Goal: Obtain resource: Obtain resource

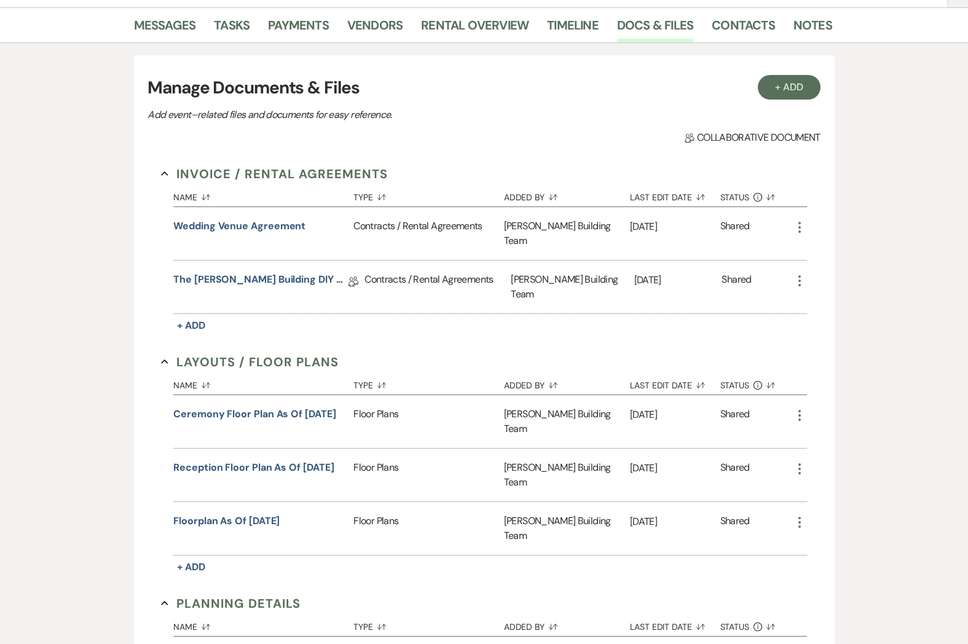
scroll to position [193, 0]
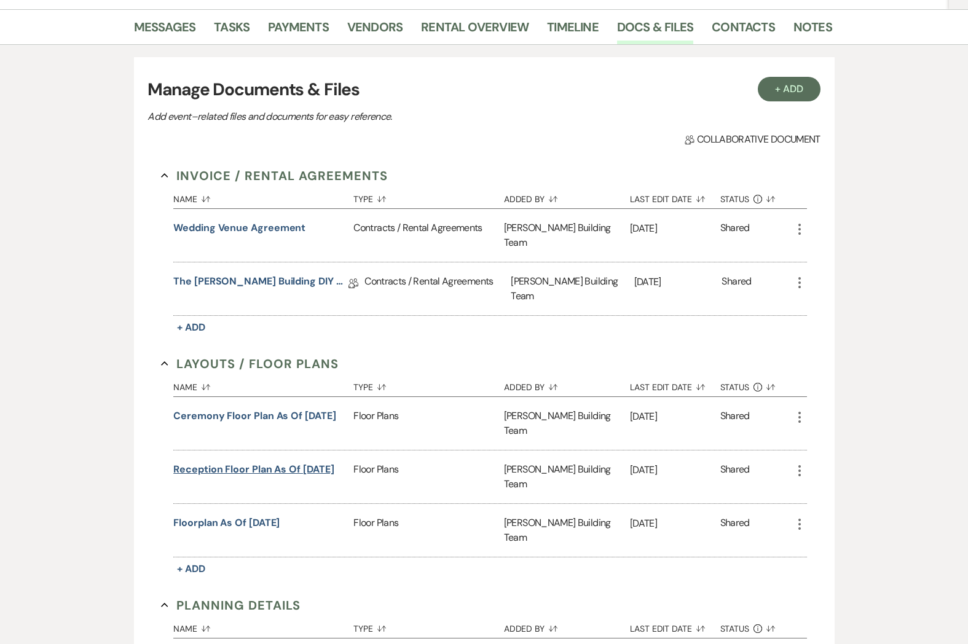
click at [277, 462] on button "Reception Floor Plan as of [DATE]" at bounding box center [253, 469] width 160 height 15
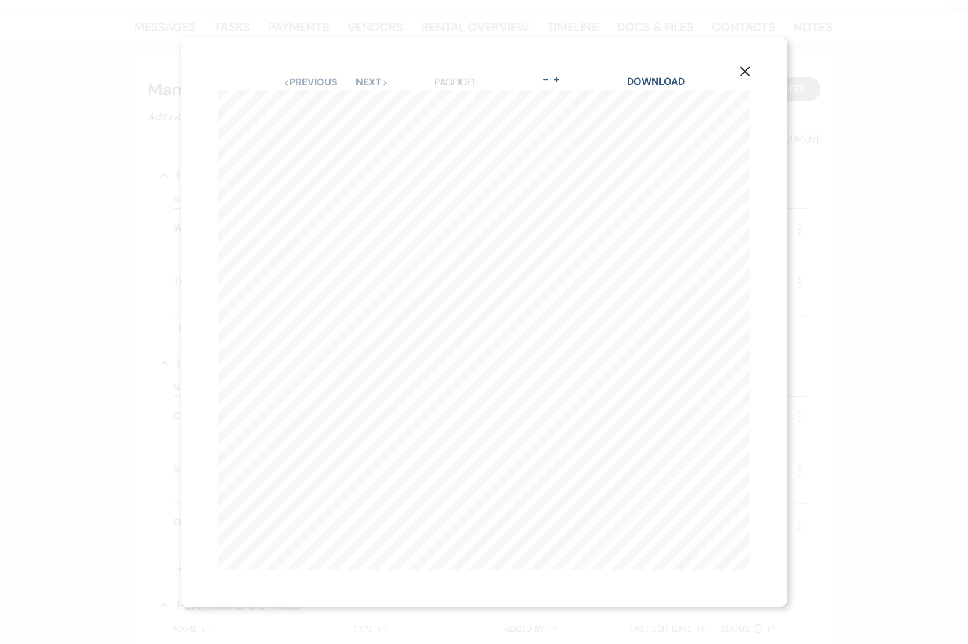
click at [739, 71] on icon "X" at bounding box center [744, 71] width 11 height 11
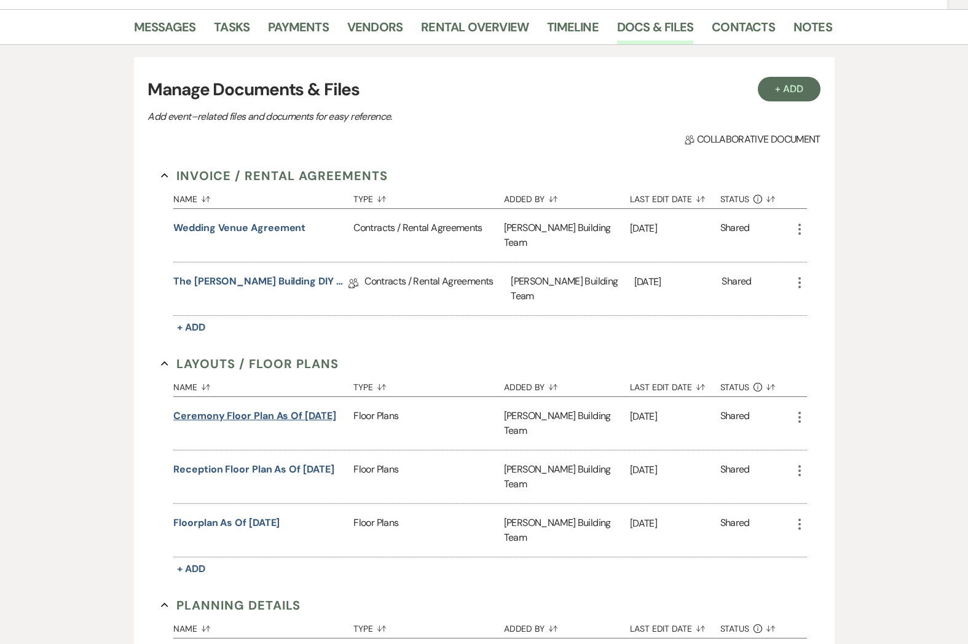
click at [229, 409] on button "Ceremony Floor plan as of [DATE]" at bounding box center [254, 416] width 162 height 15
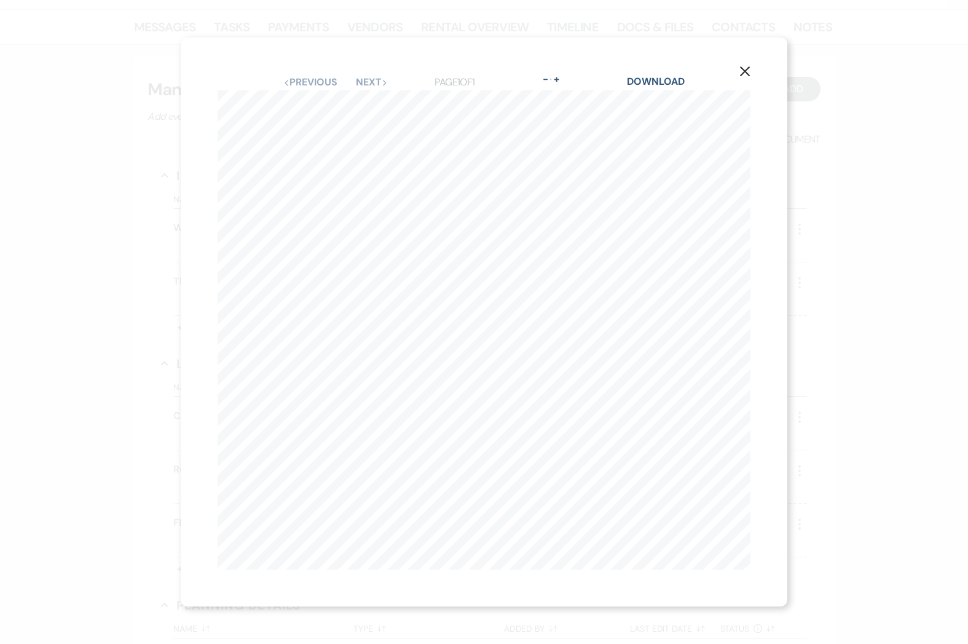
click at [740, 73] on icon "X" at bounding box center [744, 71] width 11 height 11
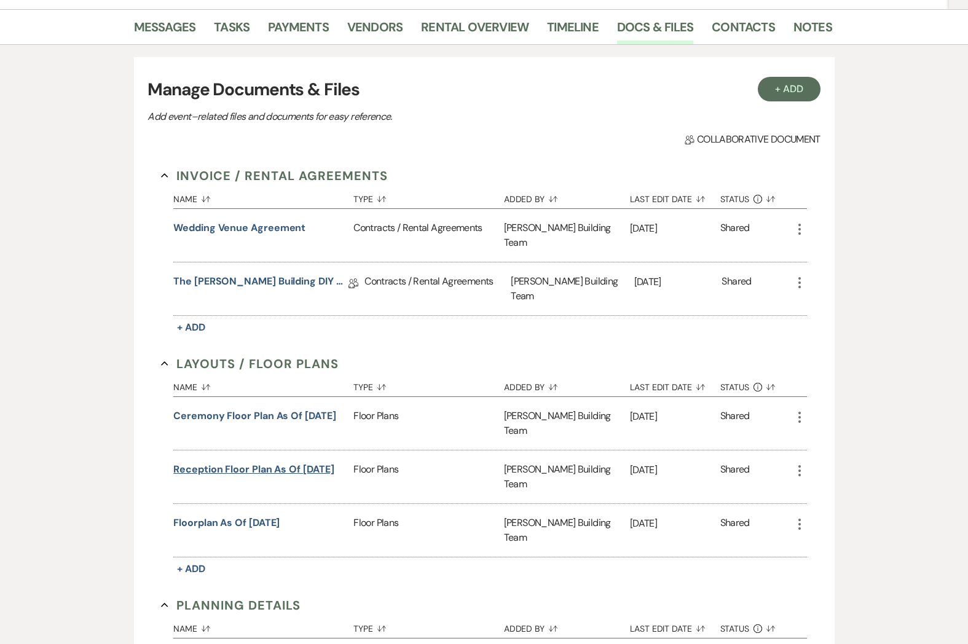
click at [228, 462] on button "Reception Floor Plan as of [DATE]" at bounding box center [253, 469] width 160 height 15
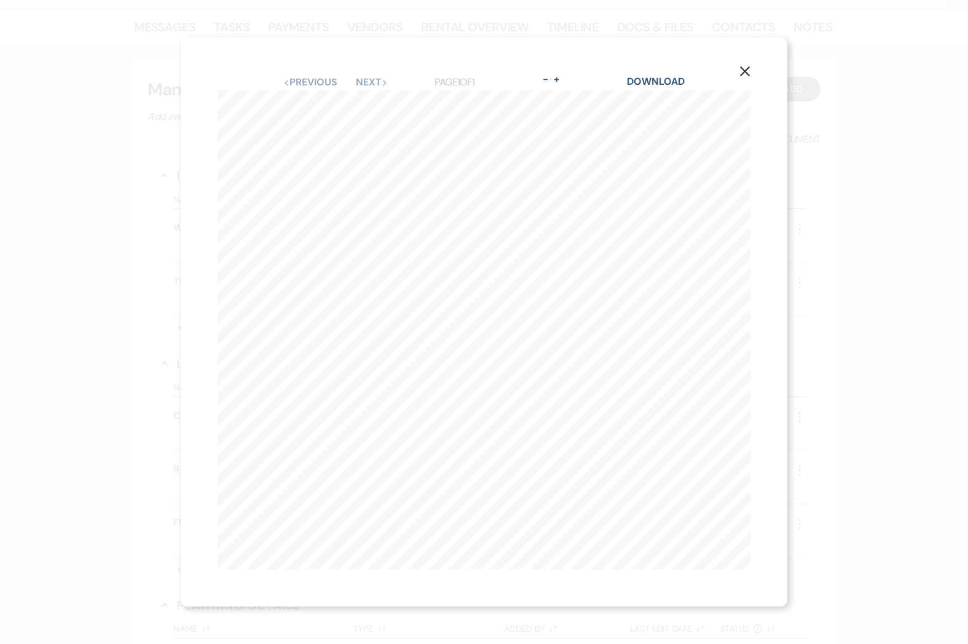
drag, startPoint x: 747, startPoint y: 74, endPoint x: 558, endPoint y: 218, distance: 237.8
click at [746, 74] on icon "X" at bounding box center [744, 71] width 11 height 11
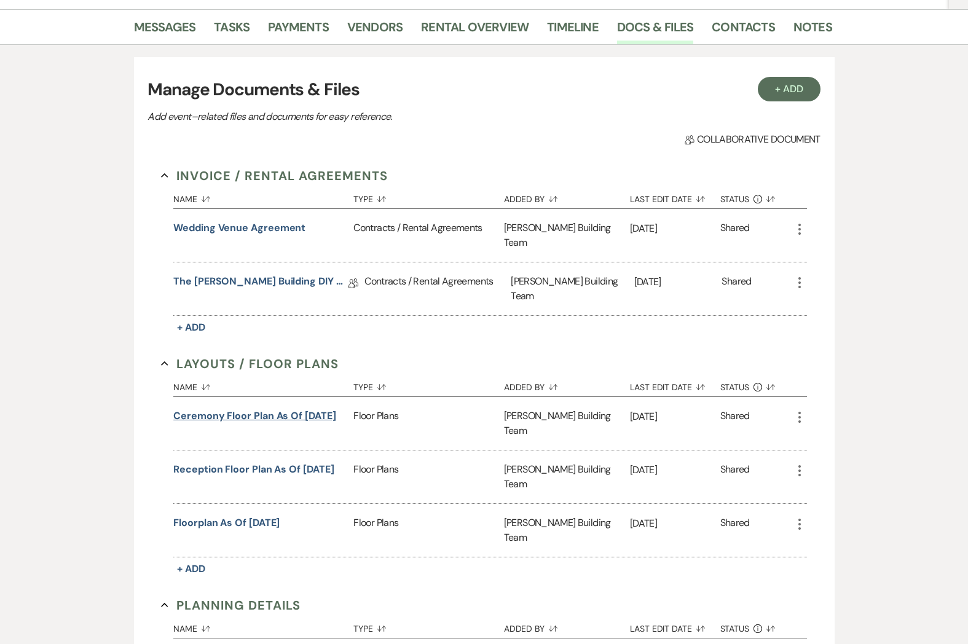
click at [239, 409] on button "Ceremony Floor plan as of [DATE]" at bounding box center [254, 416] width 162 height 15
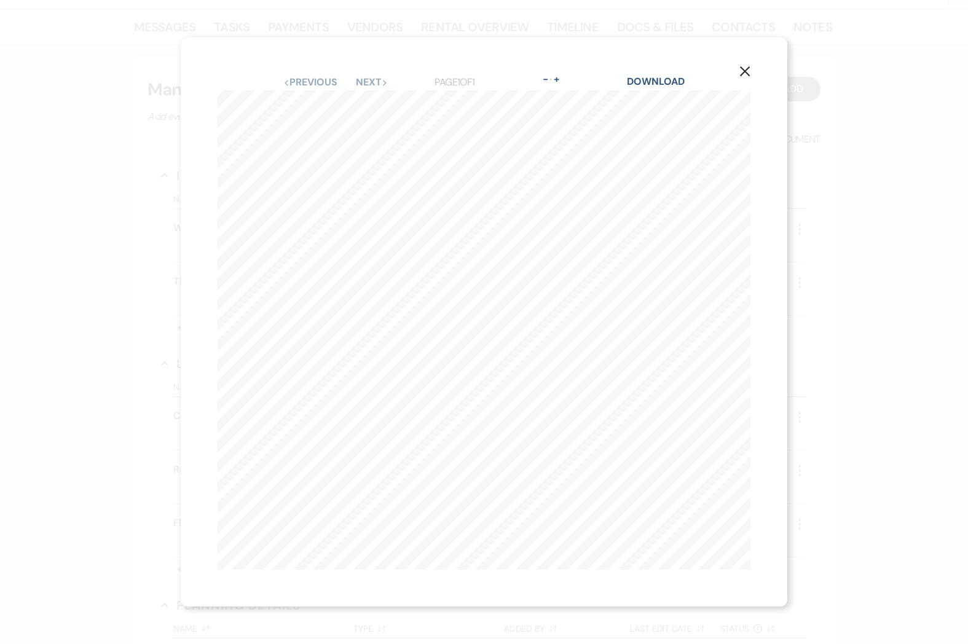
scroll to position [0, 51]
click at [740, 71] on icon "X" at bounding box center [744, 71] width 11 height 11
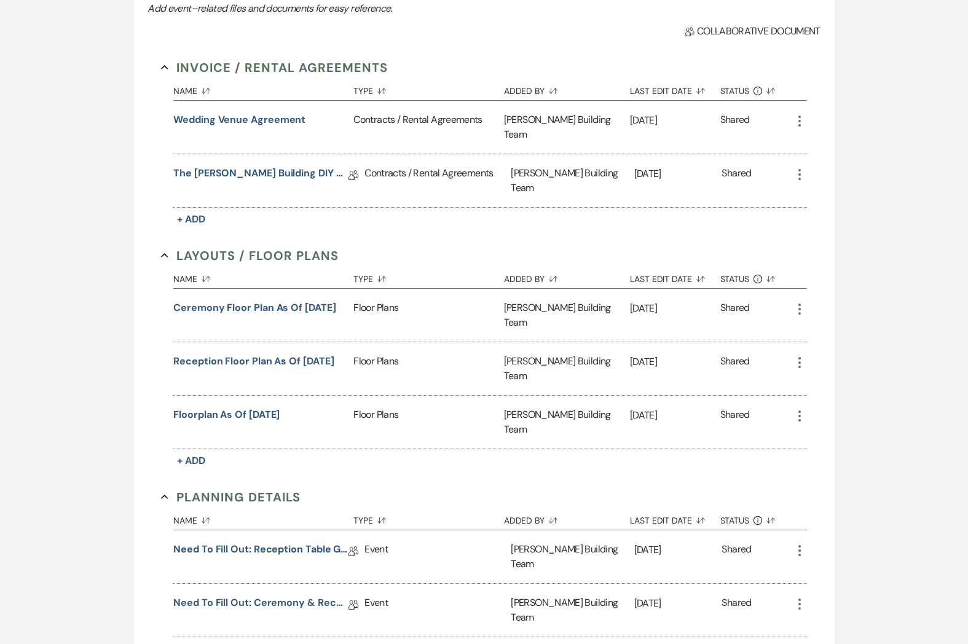
scroll to position [491, 0]
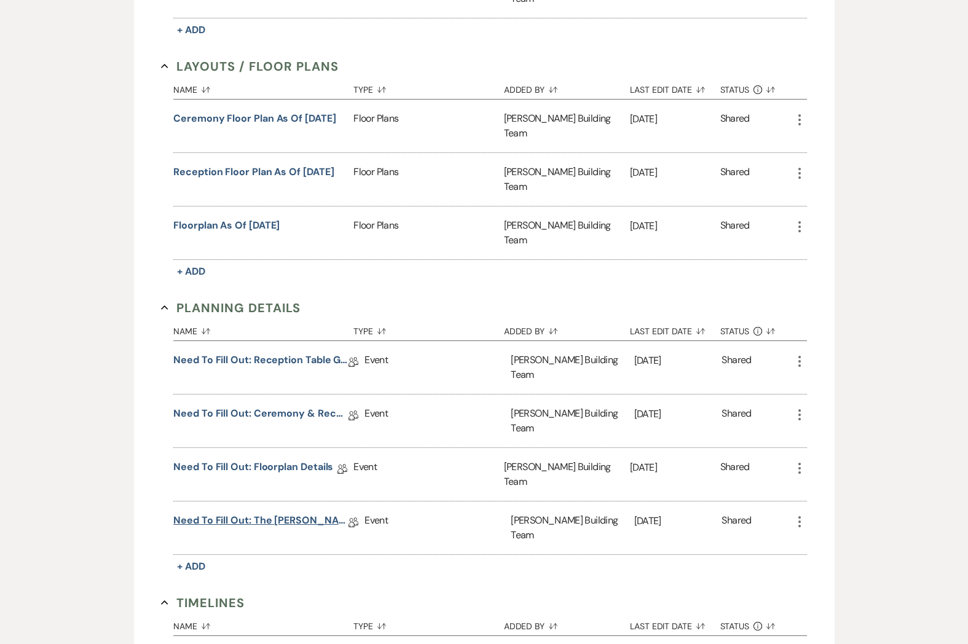
click at [282, 513] on link "Need to Fill Out: The [PERSON_NAME] Building Planning Document" at bounding box center [260, 522] width 175 height 19
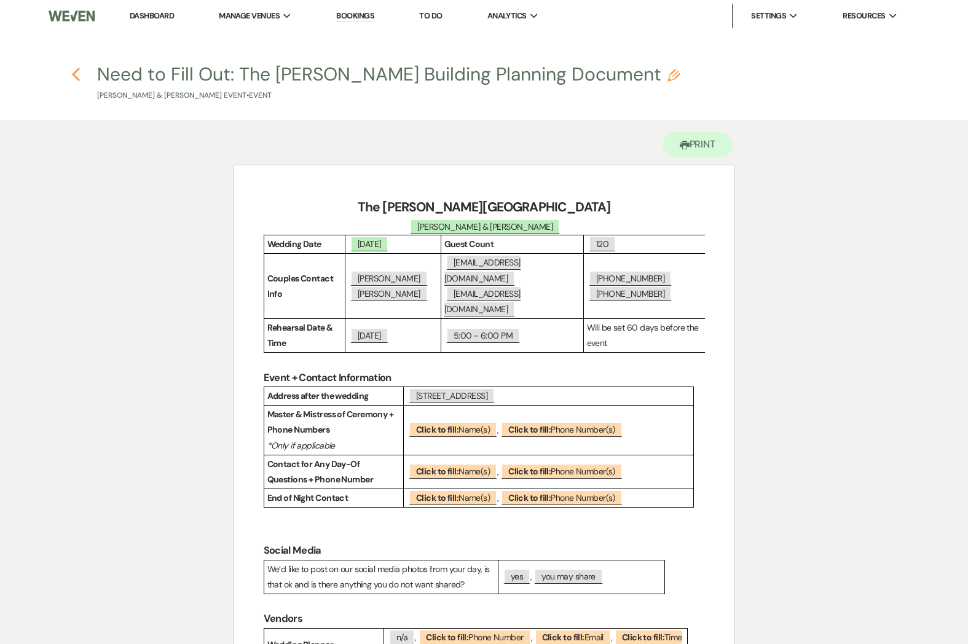
click at [73, 65] on div "Previous" at bounding box center [75, 73] width 9 height 20
click at [74, 69] on icon "Previous" at bounding box center [75, 74] width 9 height 15
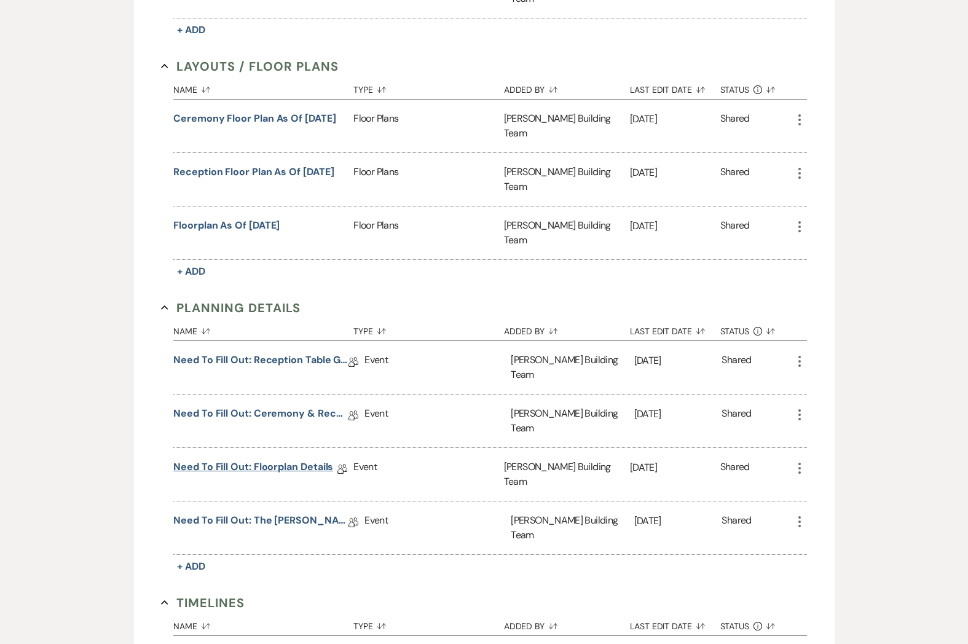
click at [267, 460] on link "Need to Fill Out: Floorplan Details" at bounding box center [253, 469] width 160 height 19
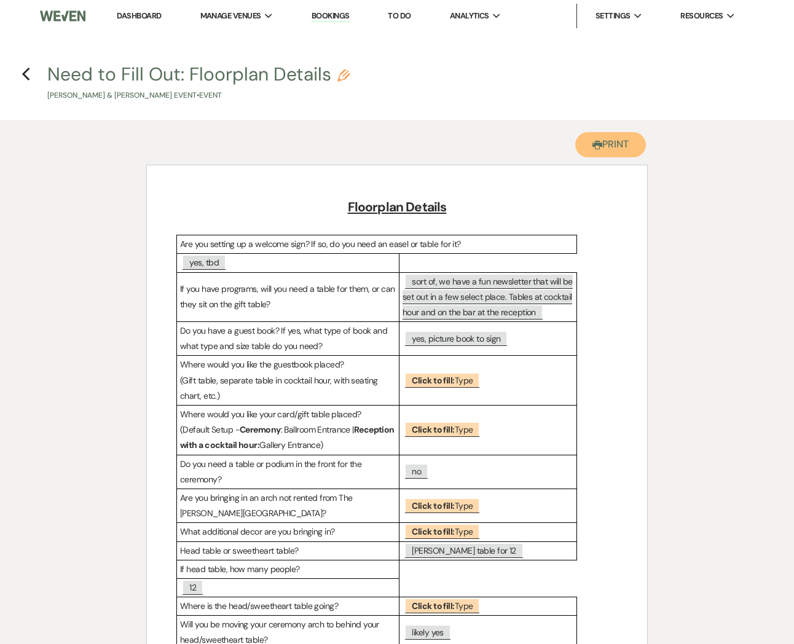
click at [624, 143] on button "Printer Print" at bounding box center [610, 144] width 71 height 25
click at [28, 71] on icon "Previous" at bounding box center [26, 74] width 9 height 15
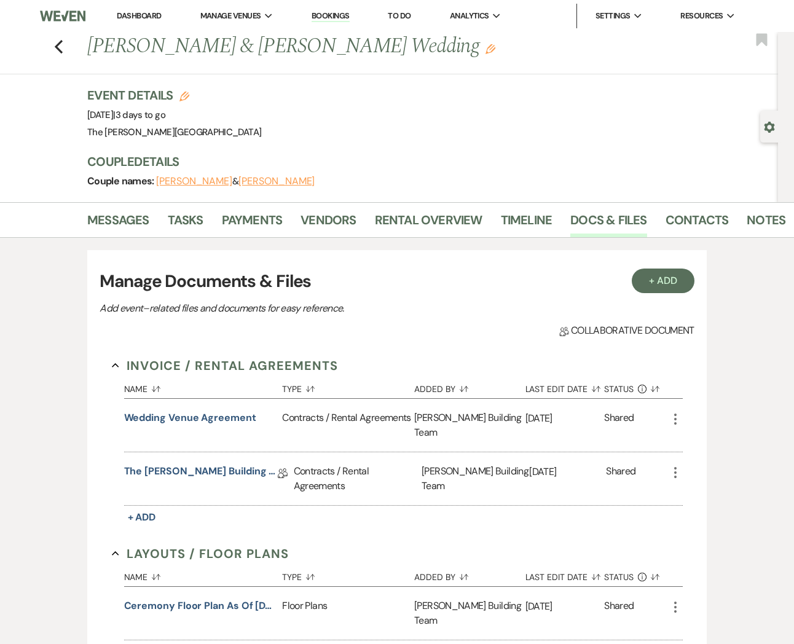
scroll to position [491, 0]
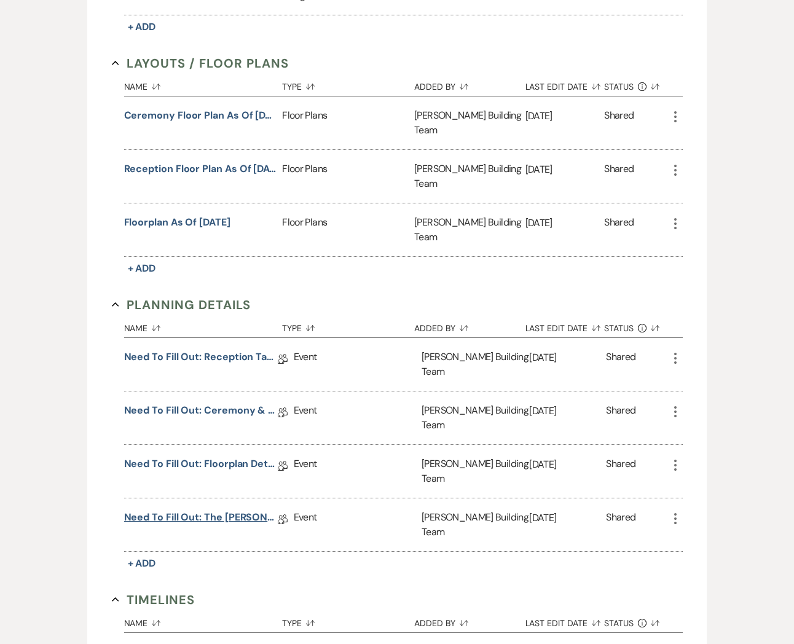
click at [226, 510] on link "Need to Fill Out: The [PERSON_NAME] Building Planning Document" at bounding box center [201, 519] width 154 height 19
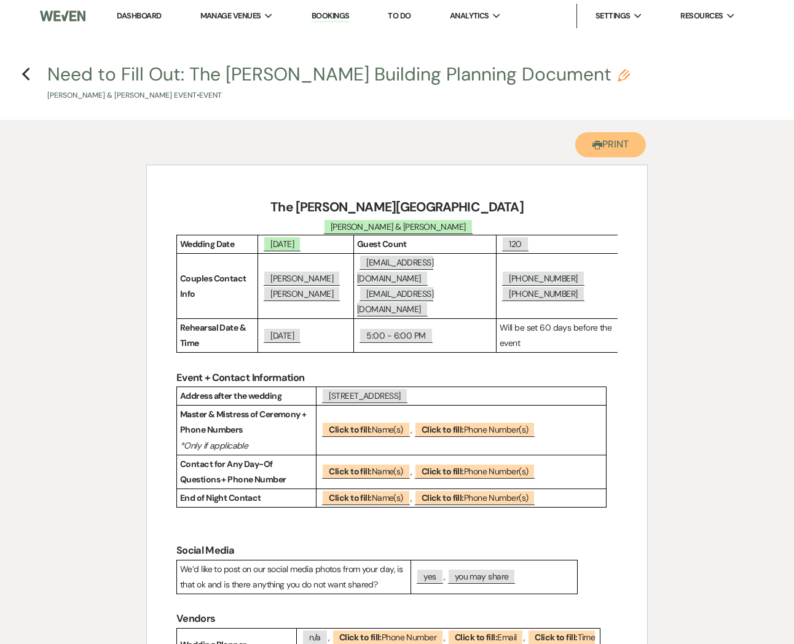
click at [619, 151] on button "Printer Print" at bounding box center [610, 144] width 71 height 25
drag, startPoint x: 31, startPoint y: 71, endPoint x: 50, endPoint y: 83, distance: 22.2
click at [31, 71] on h4 "Previous Need to Fill Out: The [PERSON_NAME] Building Planning Document Pencil …" at bounding box center [397, 81] width 794 height 40
click at [25, 67] on icon "Previous" at bounding box center [26, 74] width 9 height 15
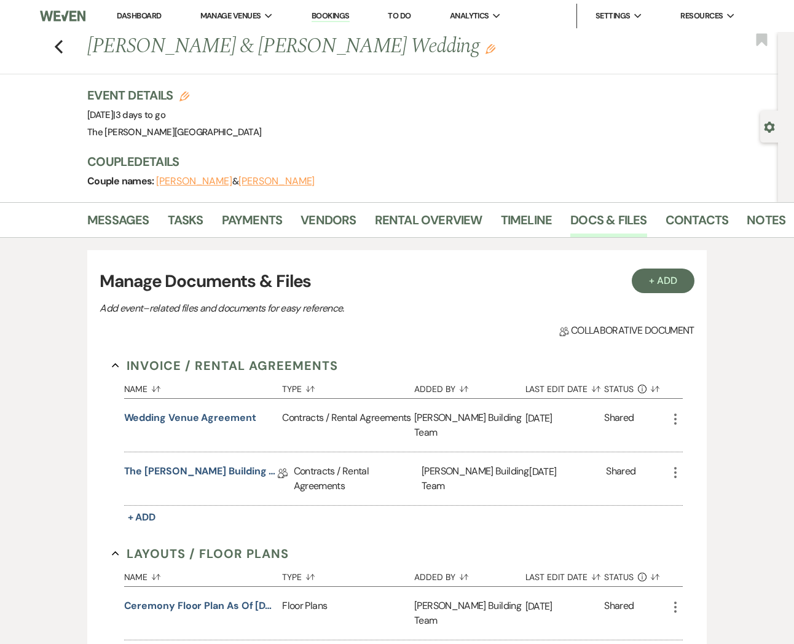
scroll to position [491, 0]
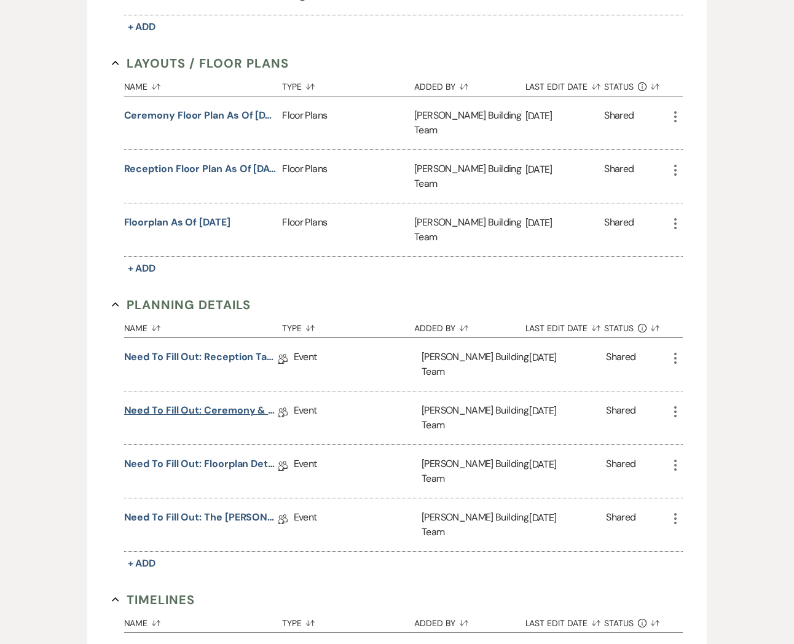
click at [239, 403] on link "Need to Fill Out: Ceremony & Reception Details" at bounding box center [201, 412] width 154 height 19
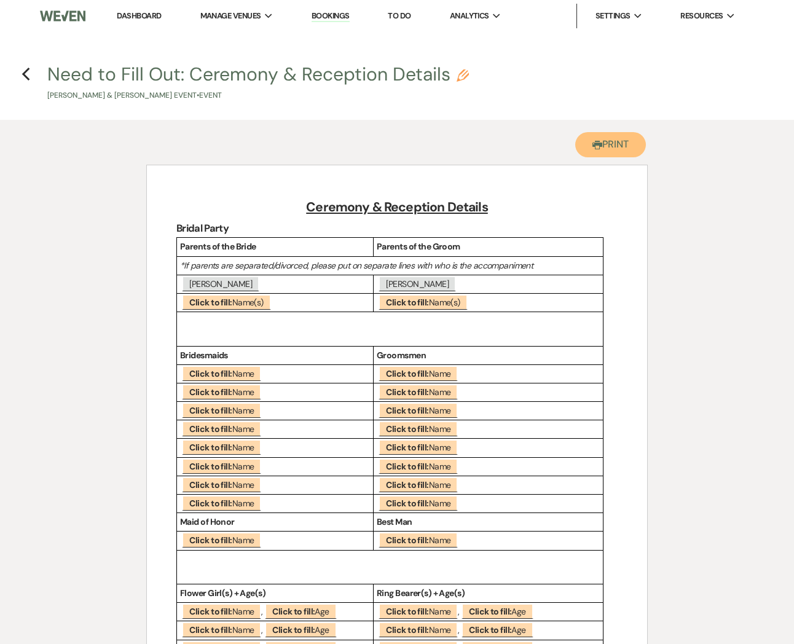
click at [600, 145] on button "Printer Print" at bounding box center [610, 144] width 71 height 25
click at [20, 71] on h4 "Previous Need to Fill Out: Ceremony & Reception Details Pencil [PERSON_NAME] & …" at bounding box center [397, 81] width 794 height 40
click at [31, 69] on h4 "Previous Need to Fill Out: Ceremony & Reception Details Pencil [PERSON_NAME] & …" at bounding box center [397, 81] width 794 height 40
click at [22, 73] on icon "Previous" at bounding box center [26, 74] width 9 height 15
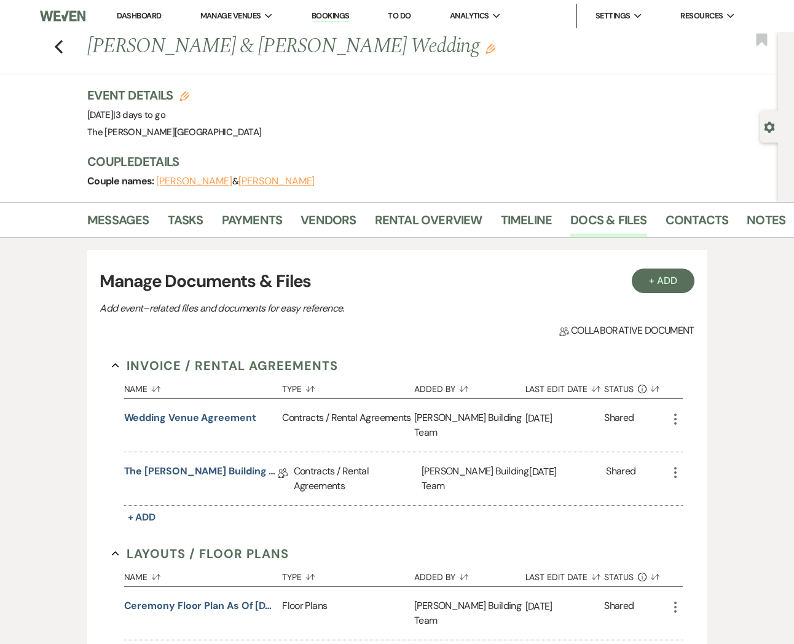
scroll to position [491, 0]
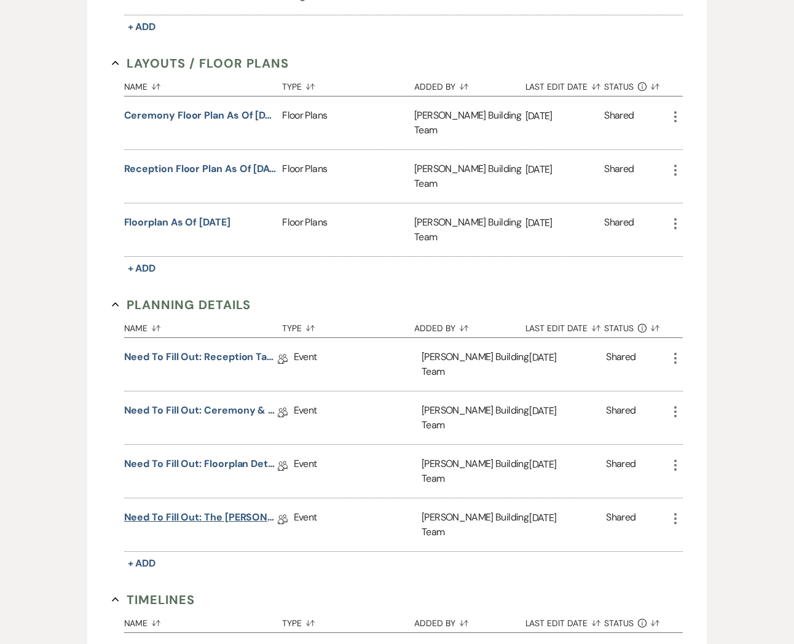
click at [211, 510] on link "Need to Fill Out: The [PERSON_NAME] Building Planning Document" at bounding box center [201, 519] width 154 height 19
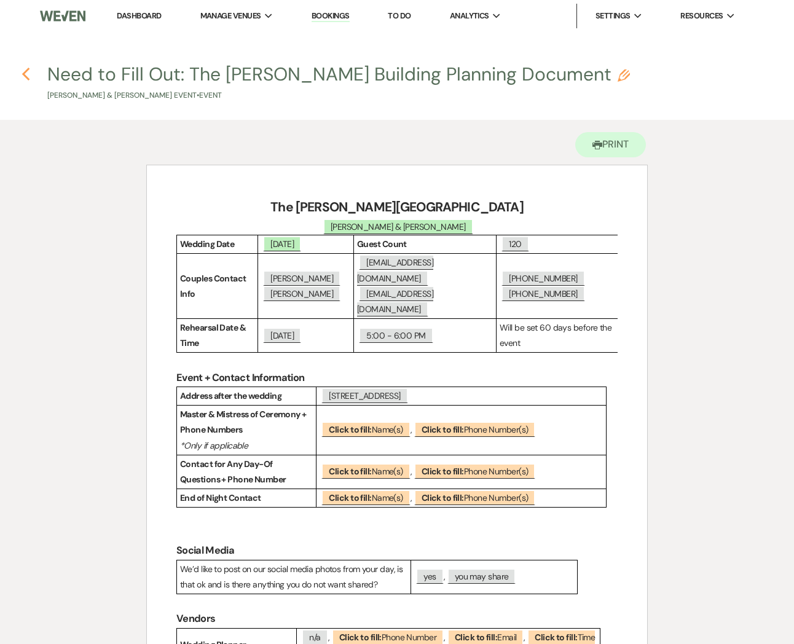
click at [28, 71] on use "button" at bounding box center [26, 75] width 8 height 14
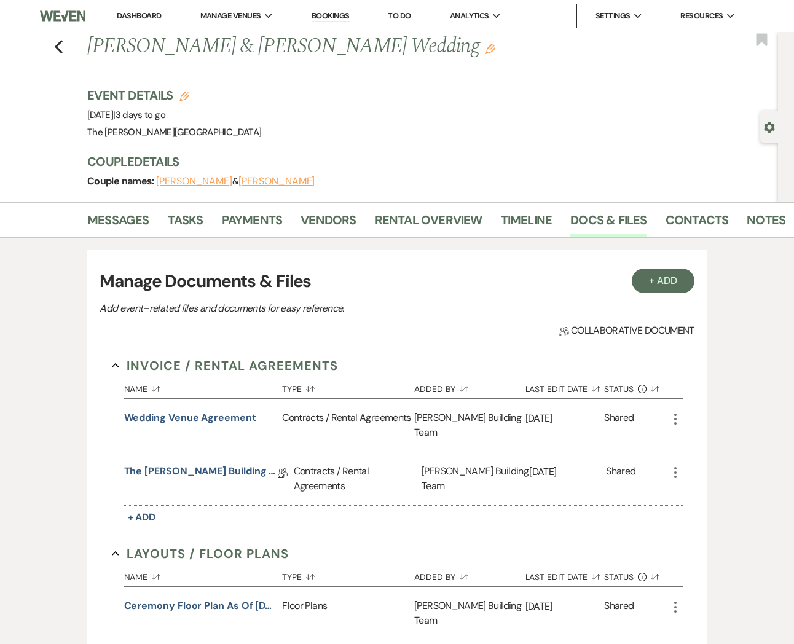
scroll to position [491, 0]
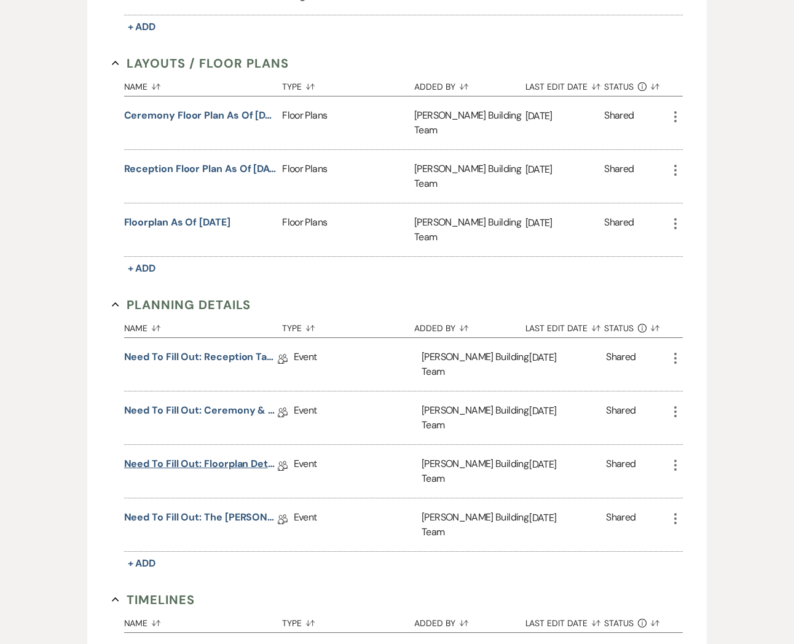
click at [216, 457] on link "Need to Fill Out: Floorplan Details" at bounding box center [201, 466] width 154 height 19
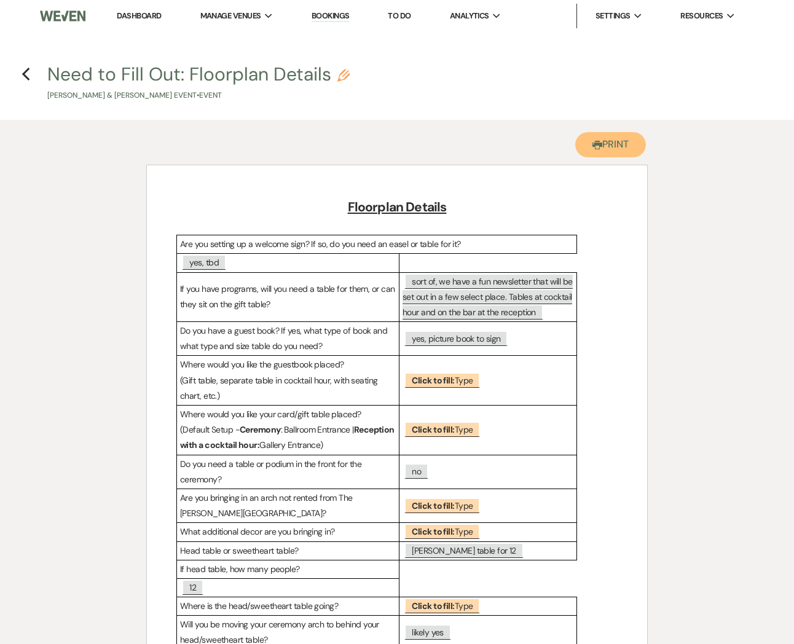
click at [623, 145] on button "Printer Print" at bounding box center [610, 144] width 71 height 25
drag, startPoint x: 57, startPoint y: 154, endPoint x: 6, endPoint y: 35, distance: 129.7
click at [28, 140] on div "Printer Print Add Photo + Insert Field Expand Standard Field Smart Field Signat…" at bounding box center [397, 603] width 794 height 967
click at [23, 70] on icon "Previous" at bounding box center [26, 74] width 9 height 15
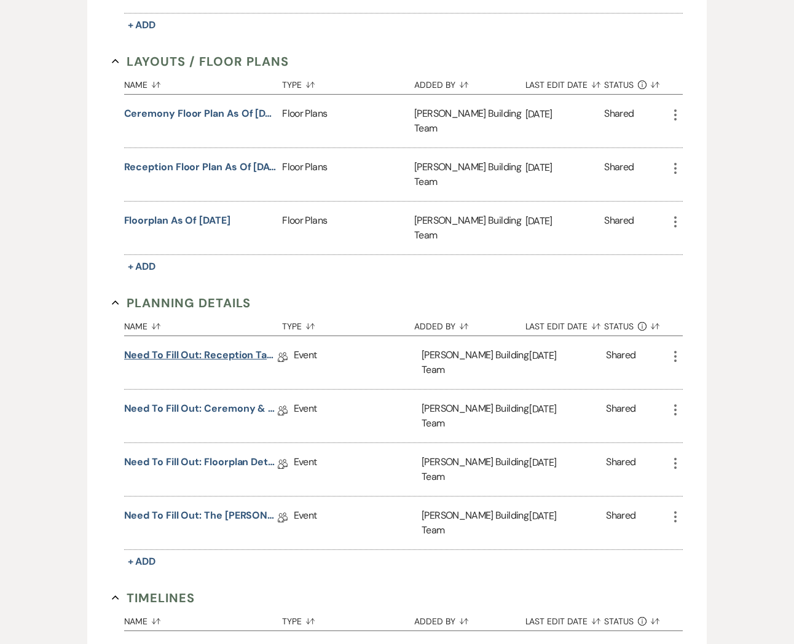
click at [221, 348] on link "Need to Fill Out: Reception Table Guest Count" at bounding box center [201, 357] width 154 height 19
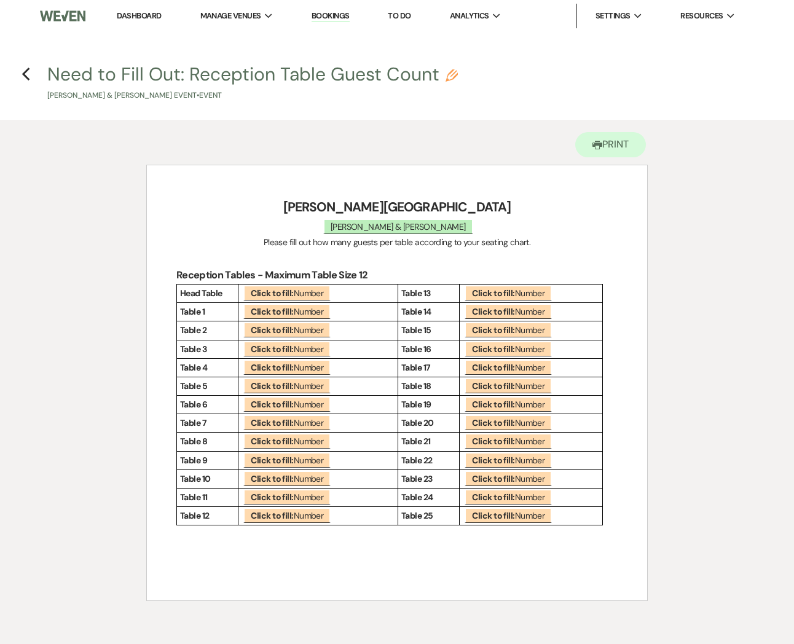
click at [724, 223] on div "Printer Print Add Photo + Insert Field Expand Standard Field Smart Field Signat…" at bounding box center [397, 379] width 794 height 518
click at [610, 153] on button "Printer Print" at bounding box center [610, 144] width 71 height 25
click at [74, 144] on div "Printer Print Add Photo + Insert Field Expand Standard Field Smart Field Signat…" at bounding box center [397, 379] width 794 height 518
click at [25, 82] on h4 "Previous Need to Fill Out: Reception Table Guest Count Pencil [PERSON_NAME] & […" at bounding box center [397, 81] width 794 height 40
click at [25, 76] on use "button" at bounding box center [26, 75] width 8 height 14
